Goal: Navigation & Orientation: Find specific page/section

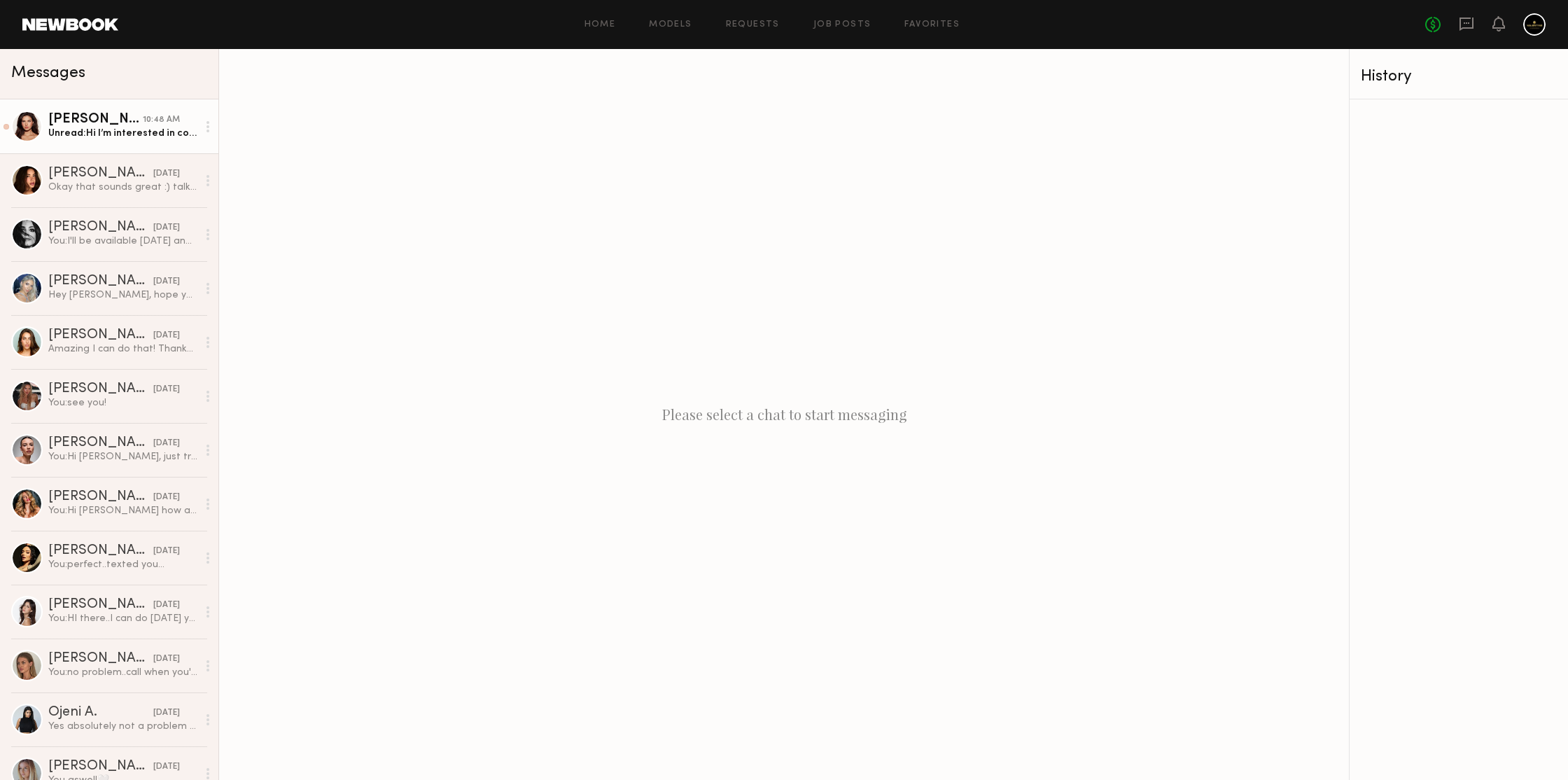
click at [141, 133] on div "Unread: Hi I’m interested in coming in for a casting! What day/time works best?" at bounding box center [122, 134] width 149 height 13
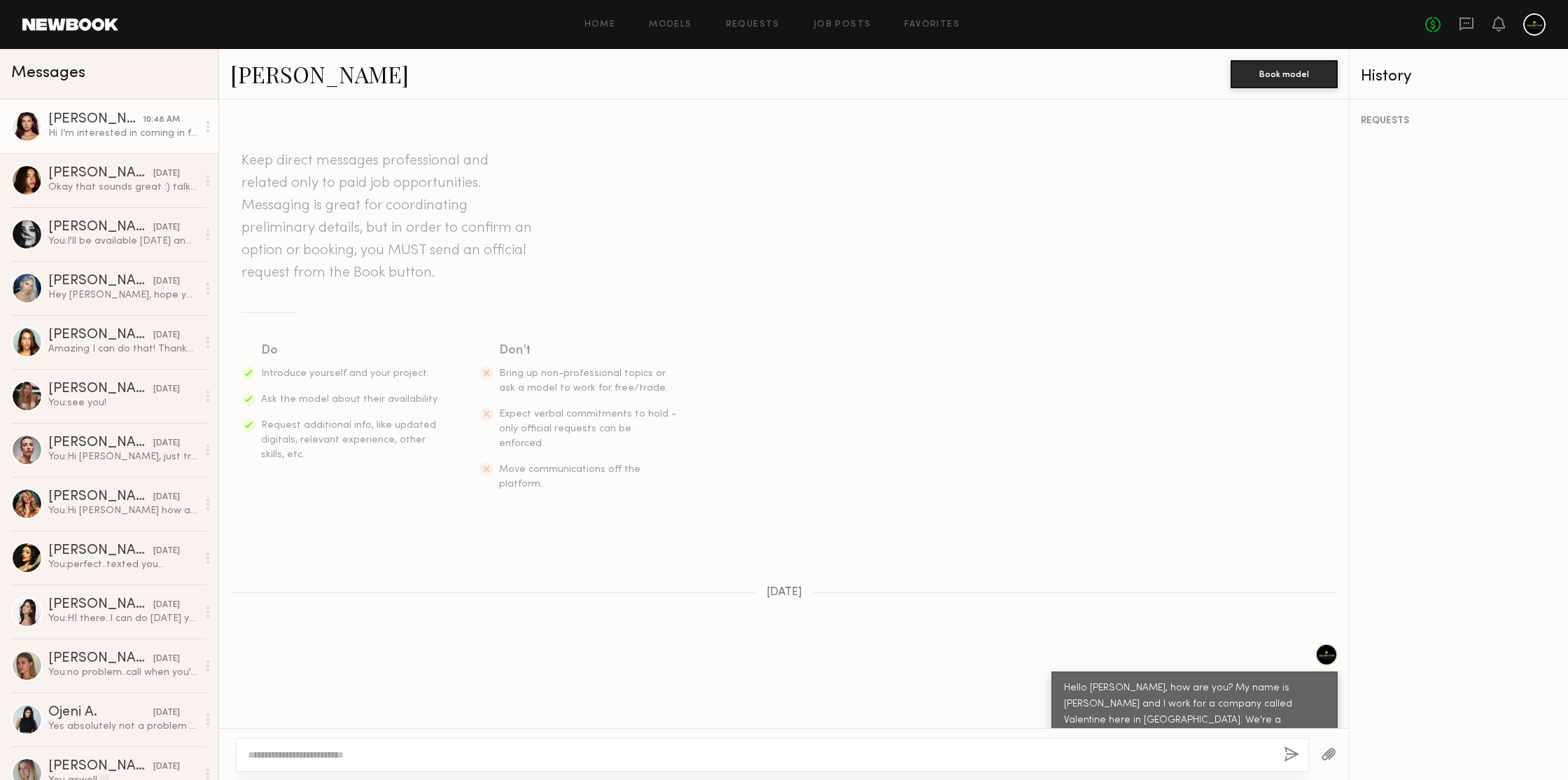
scroll to position [234, 0]
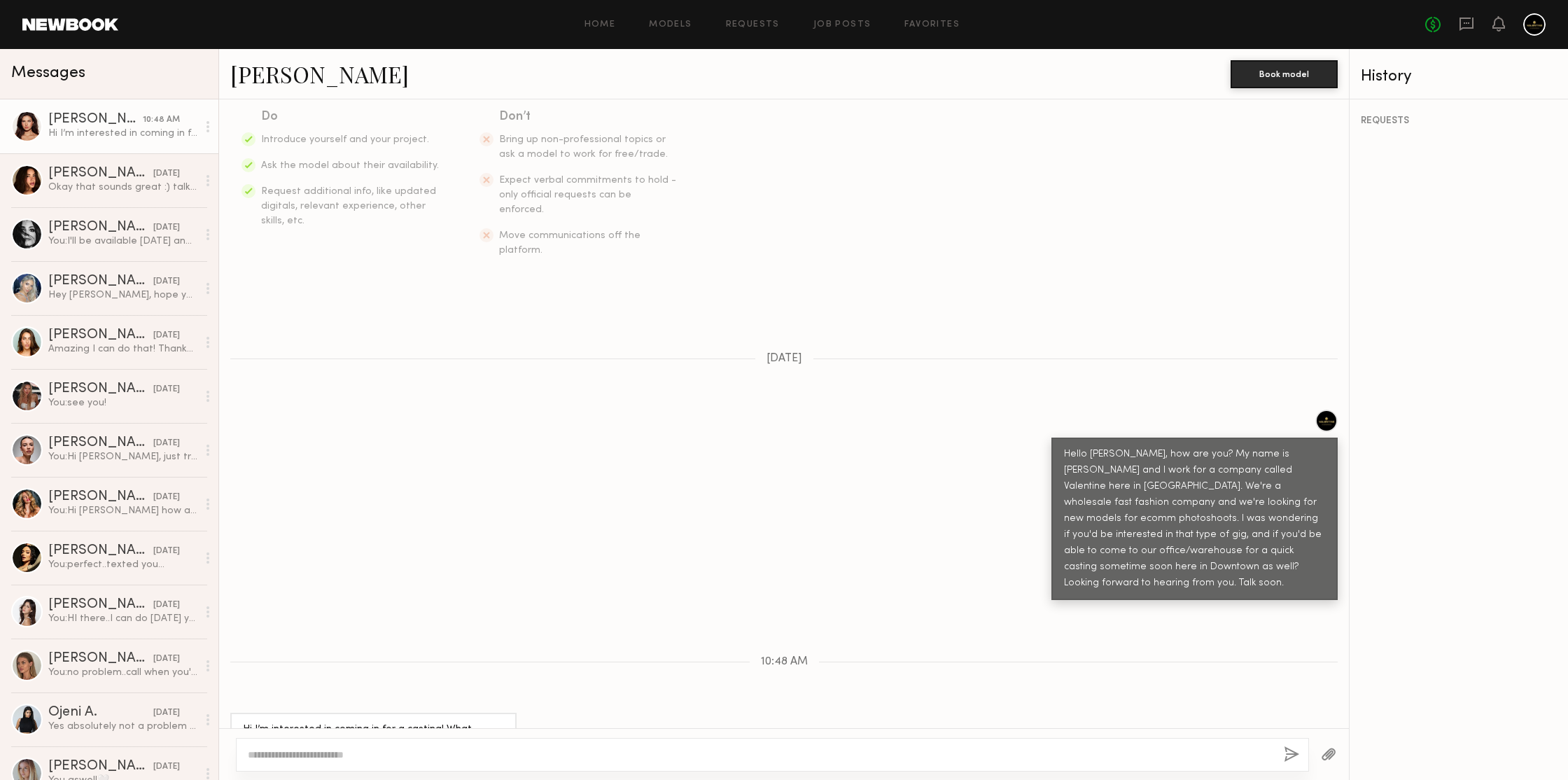
click at [293, 73] on link "[PERSON_NAME]" at bounding box center [320, 73] width 179 height 30
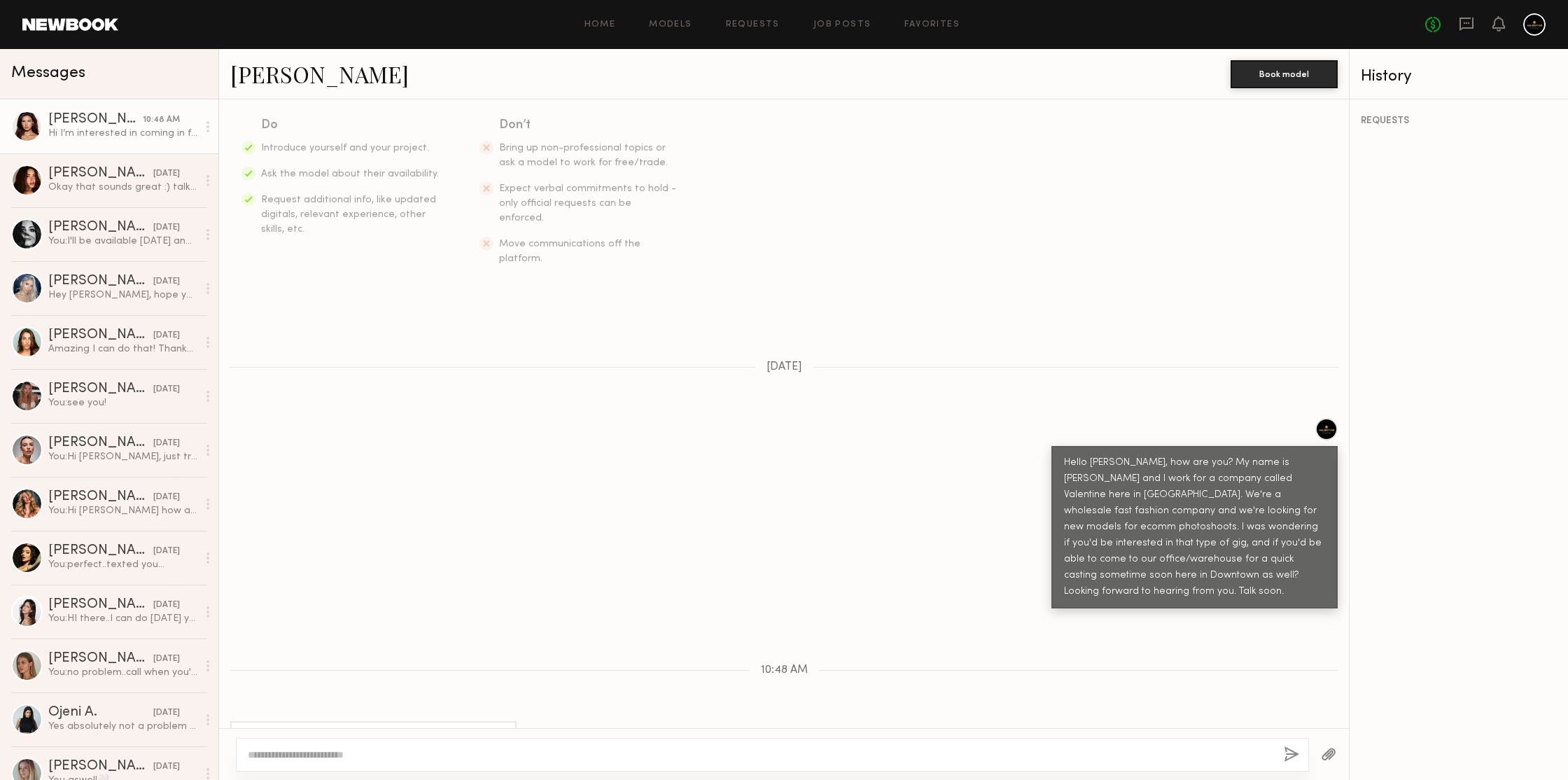
scroll to position [234, 0]
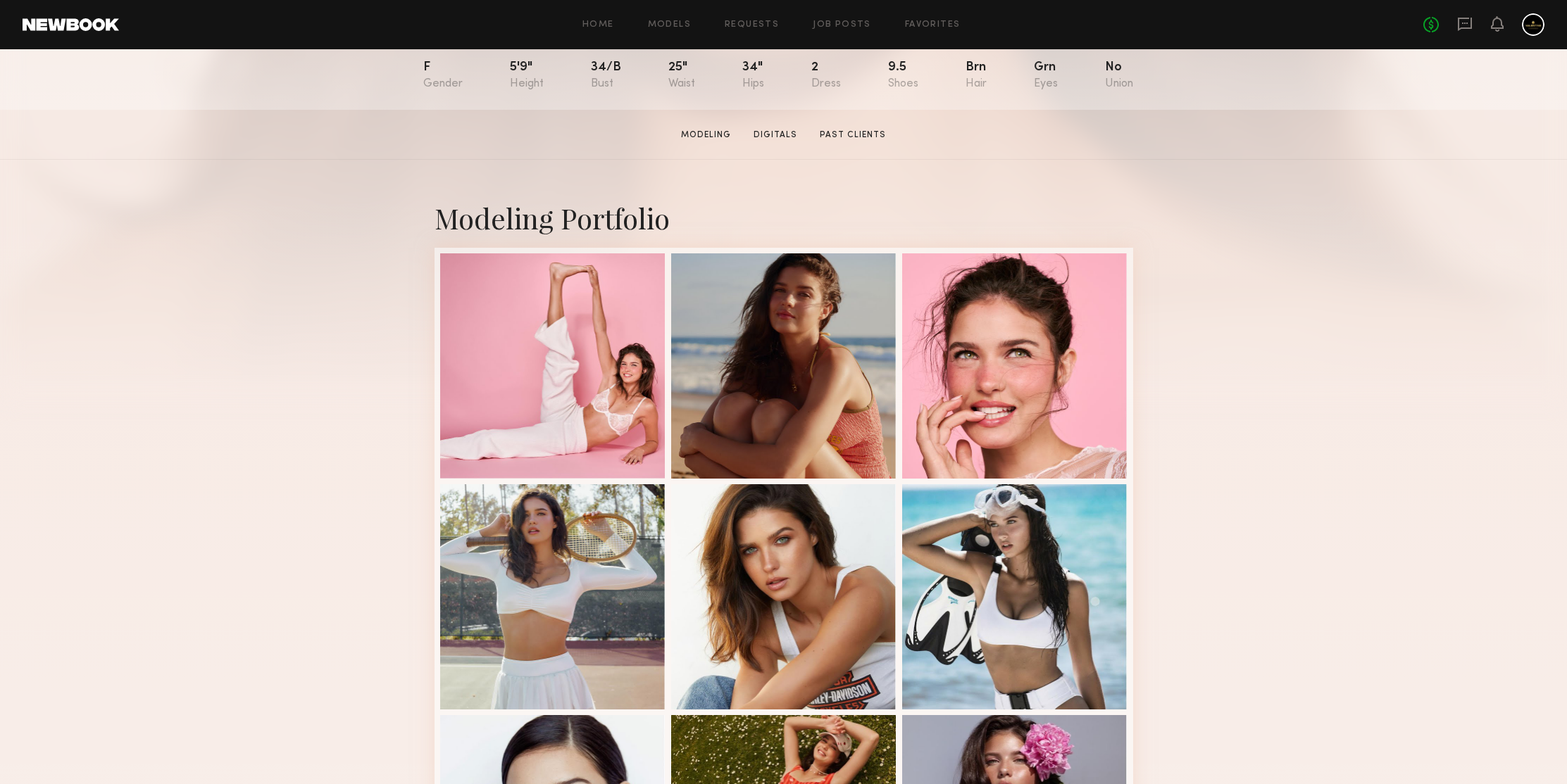
scroll to position [390, 0]
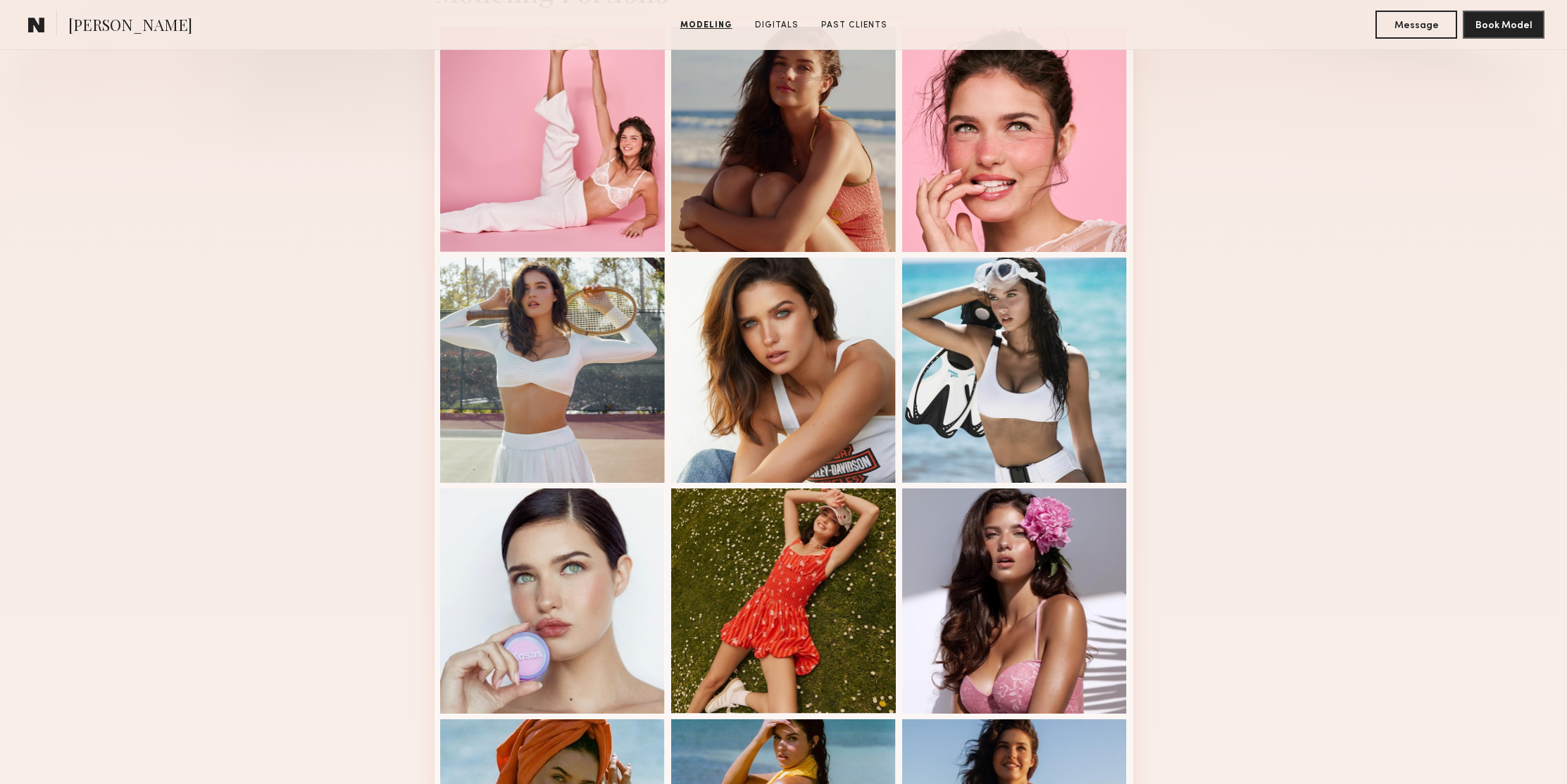
click at [1276, 257] on div "Modeling Portfolio View More" at bounding box center [784, 480] width 1567 height 1095
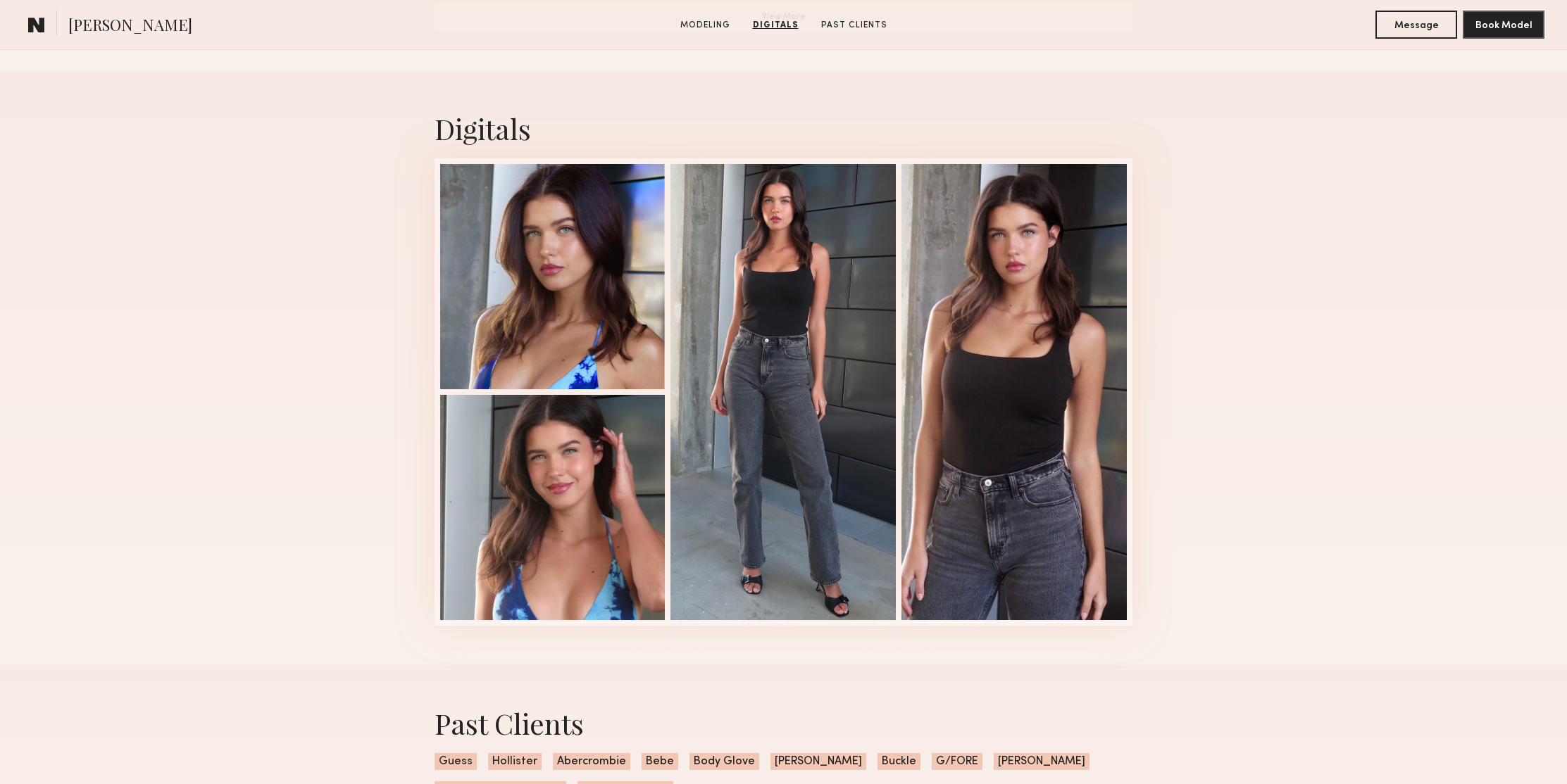
scroll to position [0, 0]
